Goal: Task Accomplishment & Management: Manage account settings

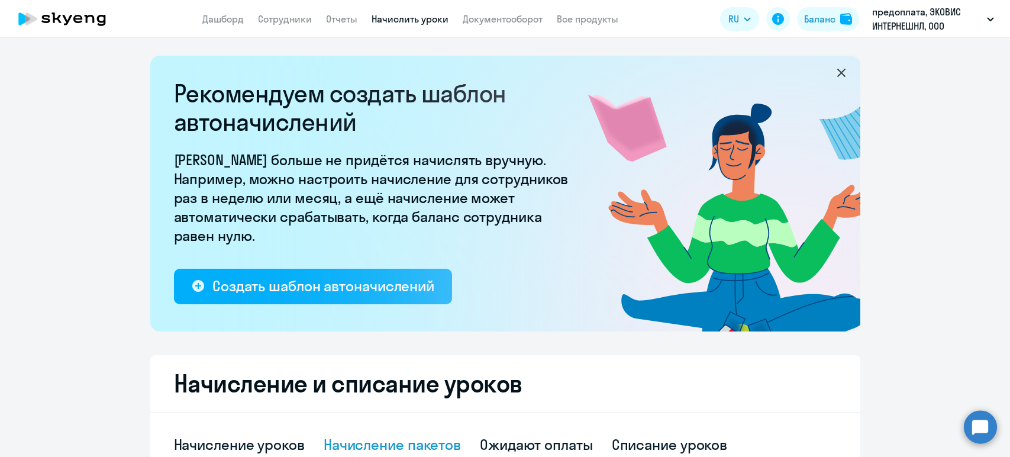
select select "10"
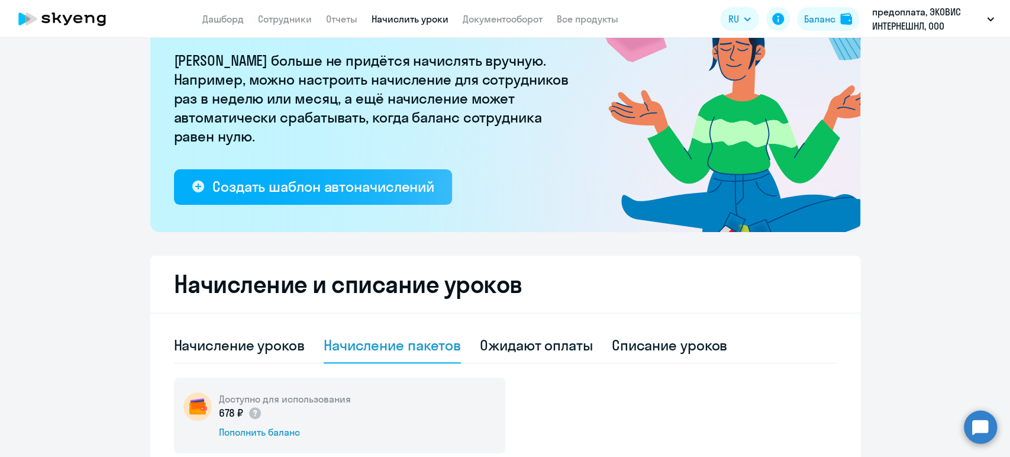
scroll to position [197, 0]
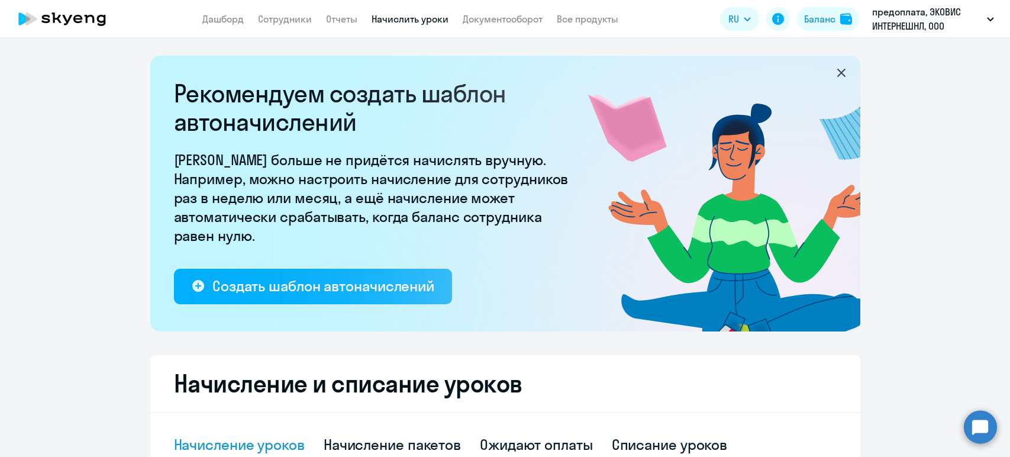
select select "10"
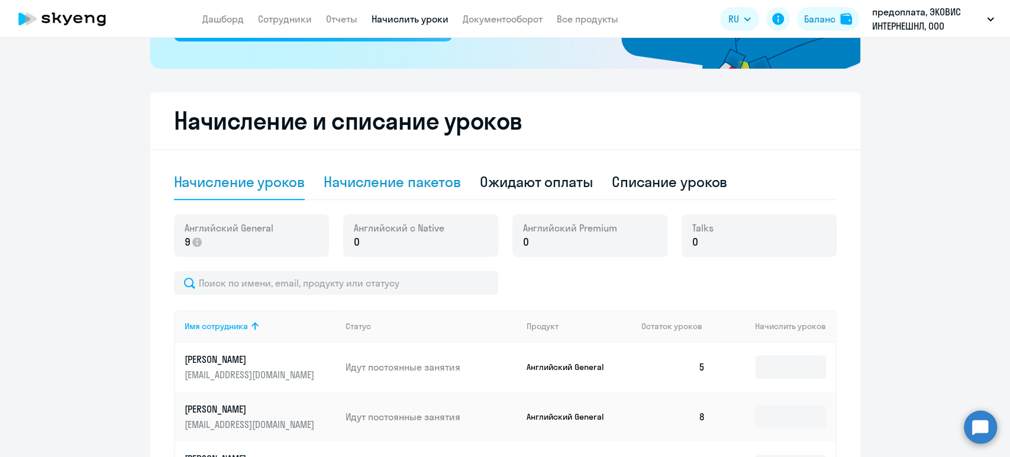
click at [364, 189] on div "Начисление пакетов" at bounding box center [392, 181] width 137 height 19
select select "10"
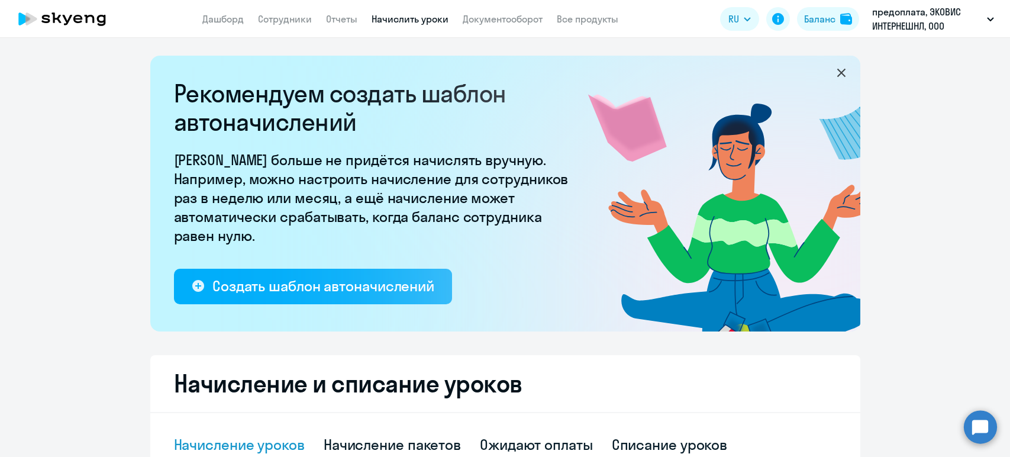
select select "10"
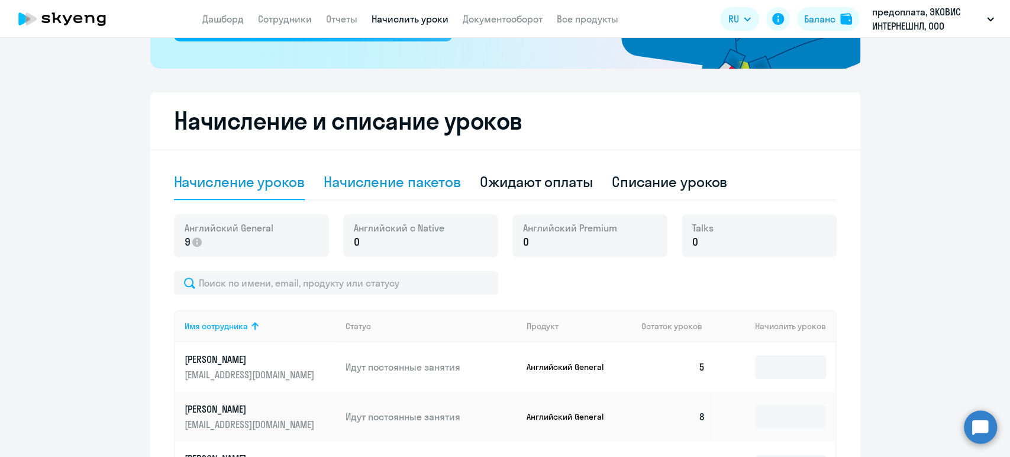
click at [346, 188] on div "Начисление пакетов" at bounding box center [392, 181] width 137 height 19
select select "10"
